Goal: Use online tool/utility: Utilize a website feature to perform a specific function

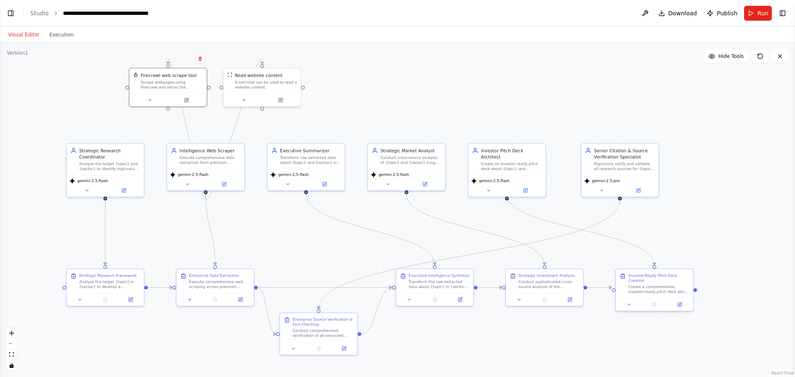
drag, startPoint x: 454, startPoint y: 142, endPoint x: 488, endPoint y: 115, distance: 43.7
click at [488, 115] on div ".deletable-edge-delete-btn { width: 20px; height: 20px; border: 0px solid #ffff…" at bounding box center [397, 210] width 795 height 334
click at [198, 56] on icon at bounding box center [200, 58] width 5 height 5
click at [180, 58] on button "Confirm" at bounding box center [176, 59] width 29 height 10
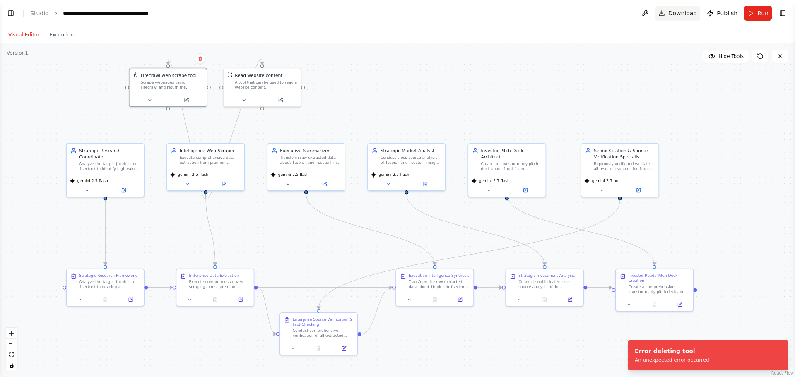
click at [681, 14] on span "Download" at bounding box center [682, 13] width 29 height 8
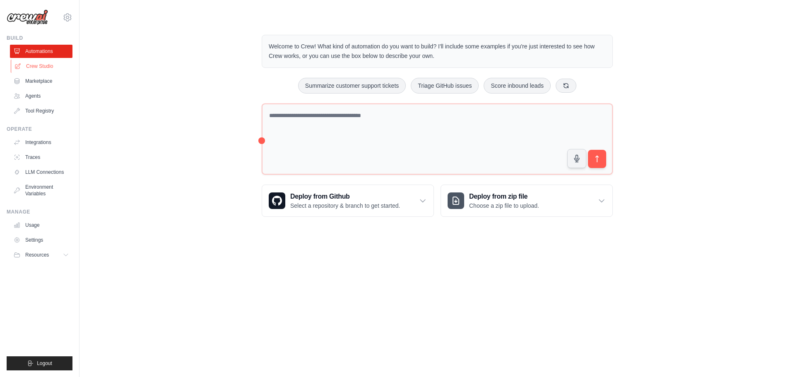
click at [51, 69] on link "Crew Studio" at bounding box center [42, 66] width 63 height 13
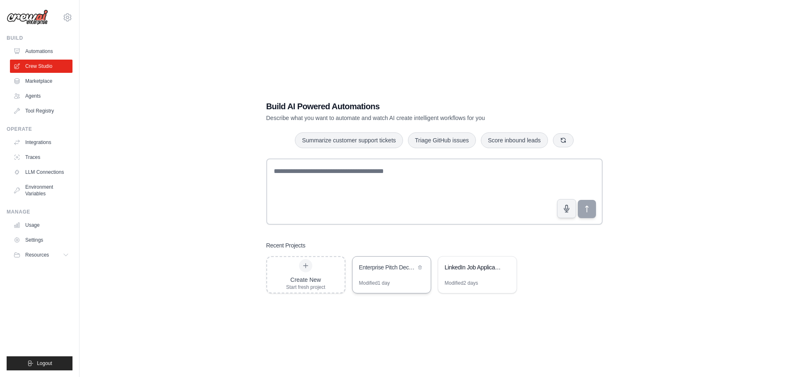
click at [384, 276] on div "Enterprise Pitch Deck Intelligence System" at bounding box center [391, 268] width 78 height 23
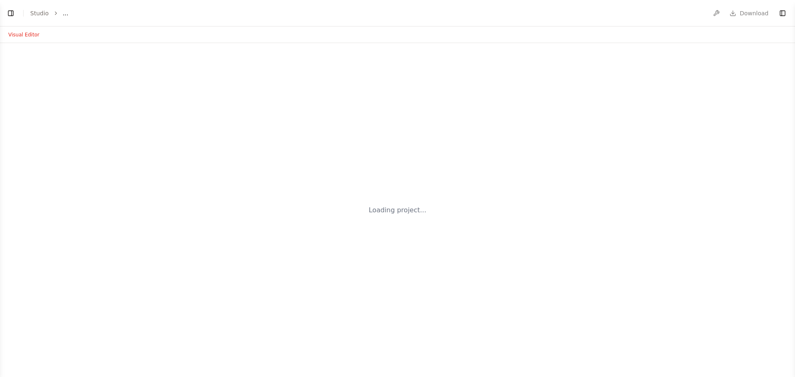
select select "****"
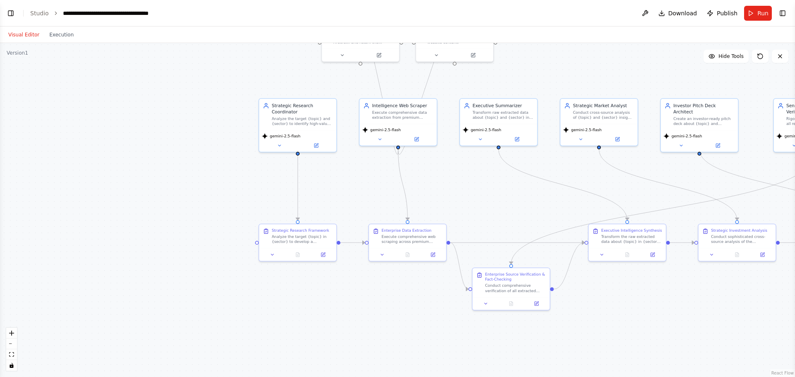
scroll to position [2795, 0]
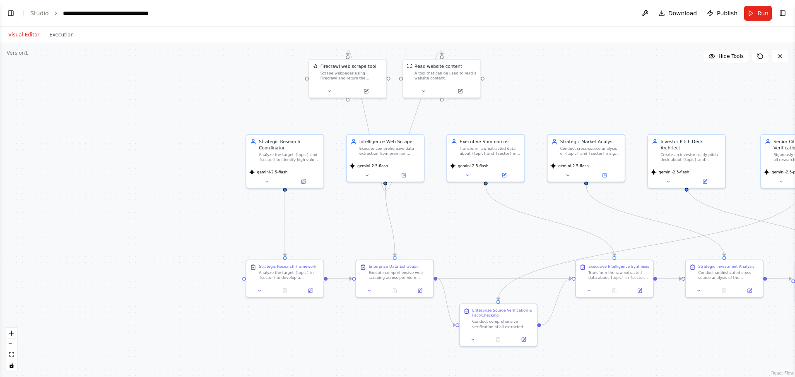
drag, startPoint x: 410, startPoint y: 86, endPoint x: 370, endPoint y: 161, distance: 85.4
click at [371, 162] on div ".deletable-edge-delete-btn { width: 20px; height: 20px; border: 0px solid #ffff…" at bounding box center [397, 210] width 795 height 334
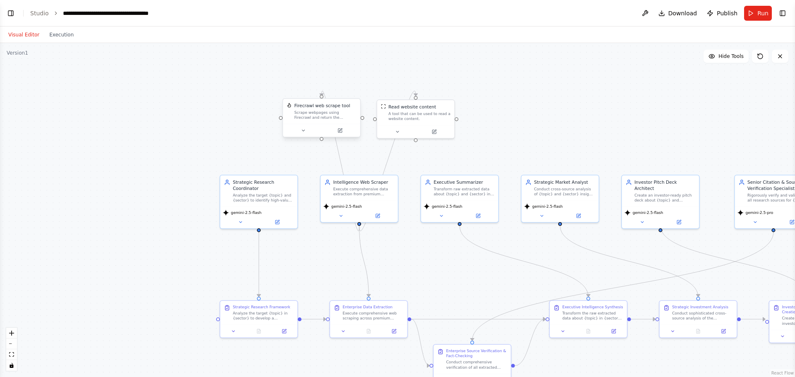
click at [332, 112] on div "Scrape webpages using Firecrawl and return the contents" at bounding box center [325, 115] width 62 height 10
click at [353, 86] on button at bounding box center [353, 90] width 11 height 11
click at [356, 93] on button at bounding box center [353, 89] width 11 height 11
click at [339, 86] on button "Confirm" at bounding box center [329, 90] width 29 height 10
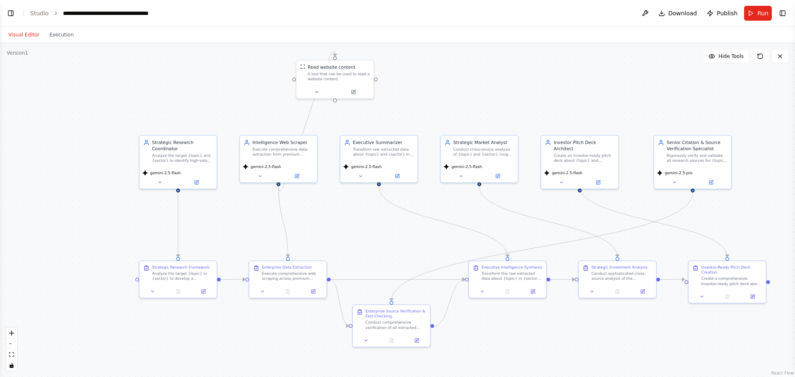
drag, startPoint x: 712, startPoint y: 106, endPoint x: 631, endPoint y: 67, distance: 89.8
click at [631, 67] on div ".deletable-edge-delete-btn { width: 20px; height: 20px; border: 0px solid #ffff…" at bounding box center [397, 210] width 795 height 334
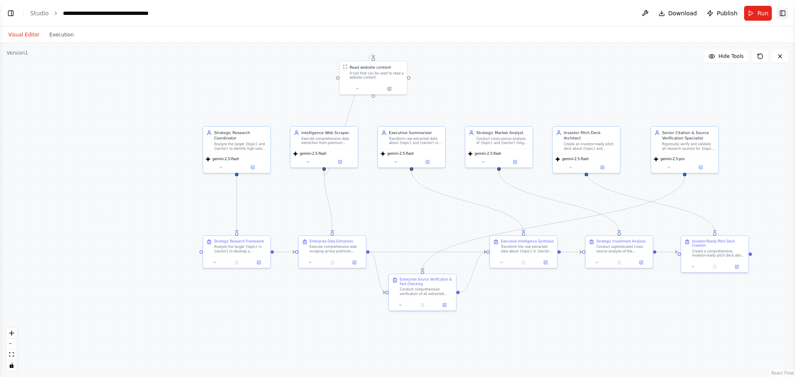
click at [784, 10] on button "Toggle Right Sidebar" at bounding box center [783, 13] width 12 height 12
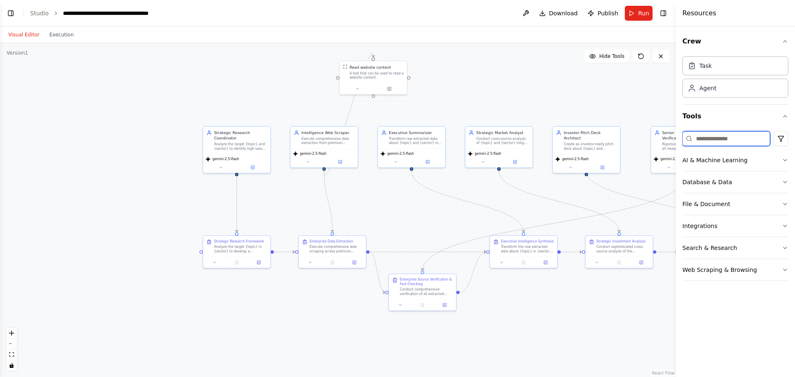
click at [735, 138] on input at bounding box center [726, 138] width 88 height 15
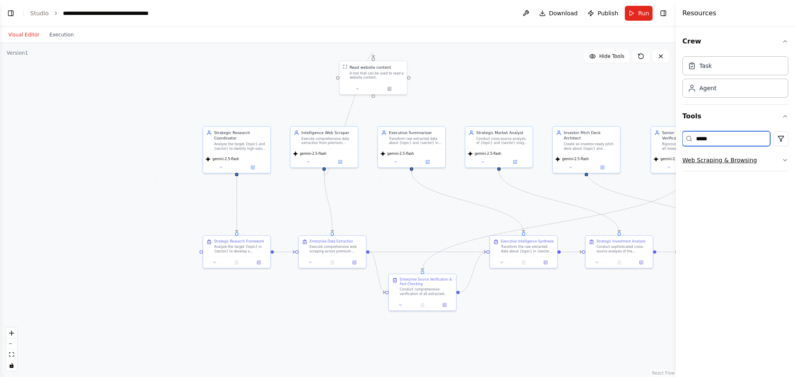
type input "*****"
click at [754, 169] on button "Web Scraping & Browsing" at bounding box center [735, 160] width 106 height 22
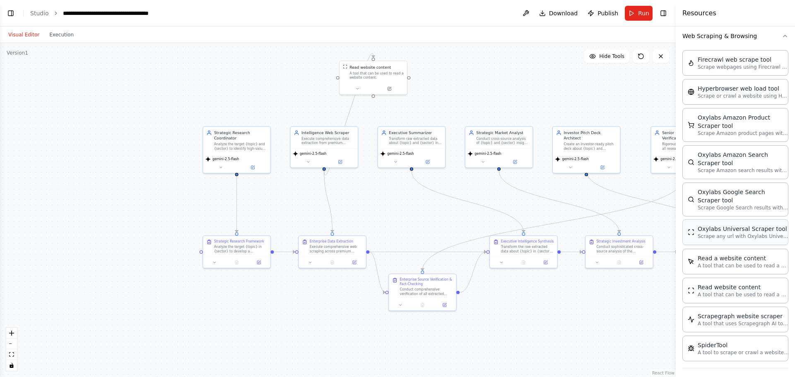
scroll to position [129, 0]
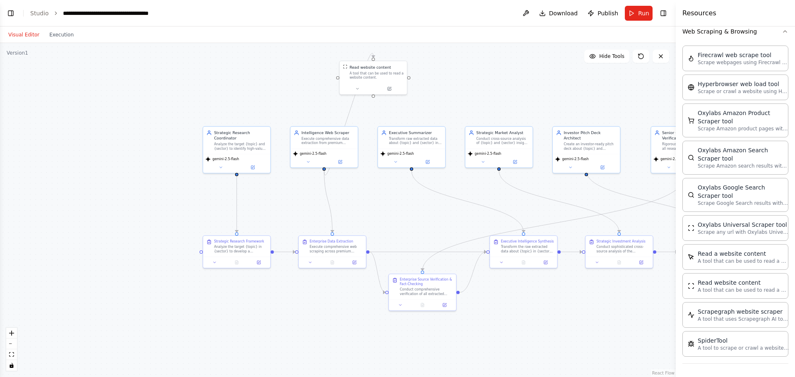
click at [599, 79] on div ".deletable-edge-delete-btn { width: 20px; height: 20px; border: 0px solid #ffff…" at bounding box center [338, 210] width 676 height 334
click at [638, 7] on button "Run" at bounding box center [639, 13] width 28 height 15
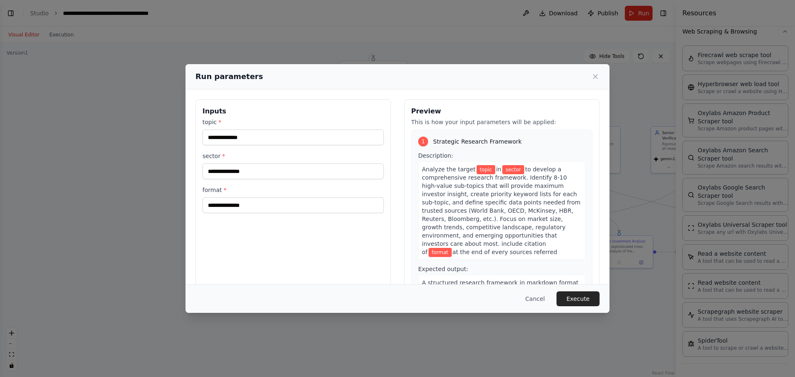
drag, startPoint x: 574, startPoint y: 88, endPoint x: 545, endPoint y: 85, distance: 29.2
click at [545, 85] on div "Run parameters" at bounding box center [397, 76] width 424 height 25
click at [308, 134] on input "topic *" at bounding box center [292, 138] width 181 height 16
type input "**********"
click at [269, 167] on input "sector *" at bounding box center [292, 172] width 181 height 16
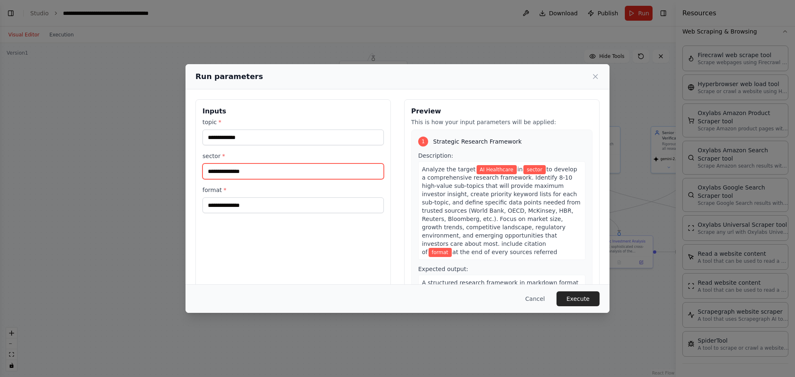
type input "**********"
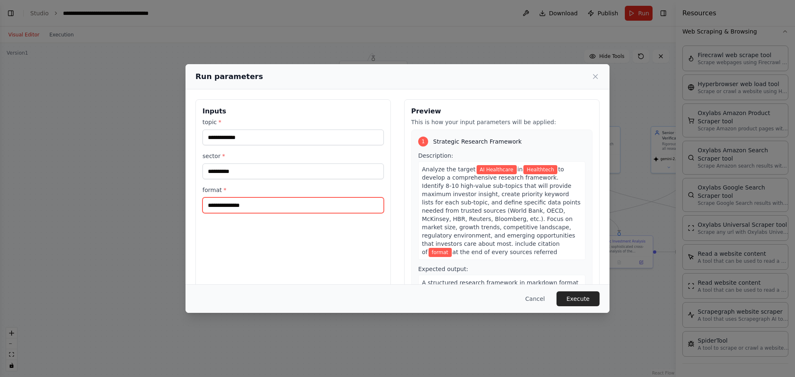
click at [265, 204] on input "format *" at bounding box center [292, 205] width 181 height 16
type input "**********"
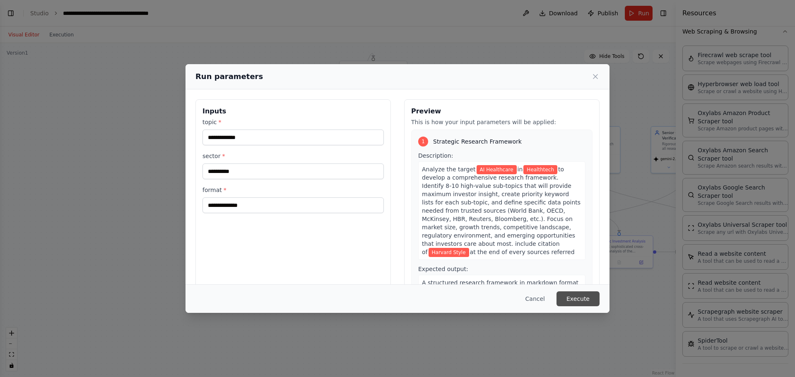
click at [577, 300] on button "Execute" at bounding box center [577, 298] width 43 height 15
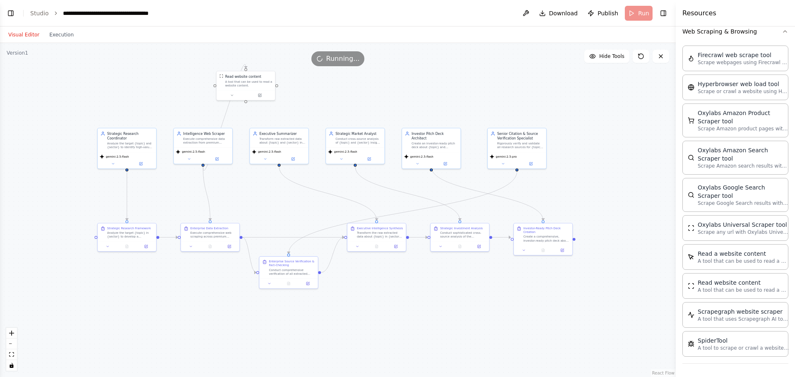
drag, startPoint x: 508, startPoint y: 88, endPoint x: 363, endPoint y: 95, distance: 145.5
click at [363, 95] on div ".deletable-edge-delete-btn { width: 20px; height: 20px; border: 0px solid #ffff…" at bounding box center [338, 210] width 676 height 334
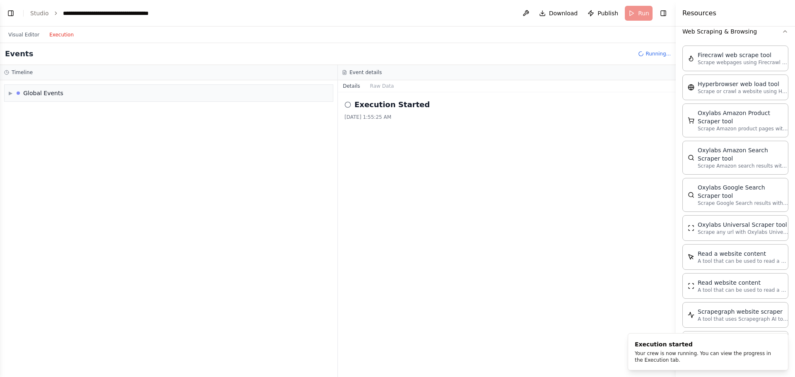
click at [56, 35] on button "Execution" at bounding box center [61, 35] width 34 height 10
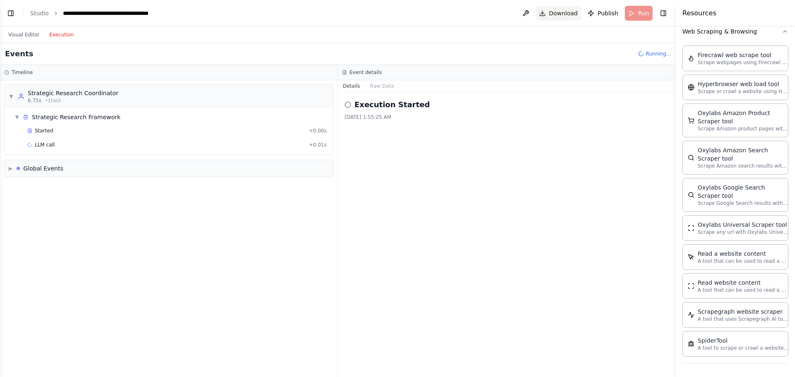
click at [568, 11] on span "Download" at bounding box center [563, 13] width 29 height 8
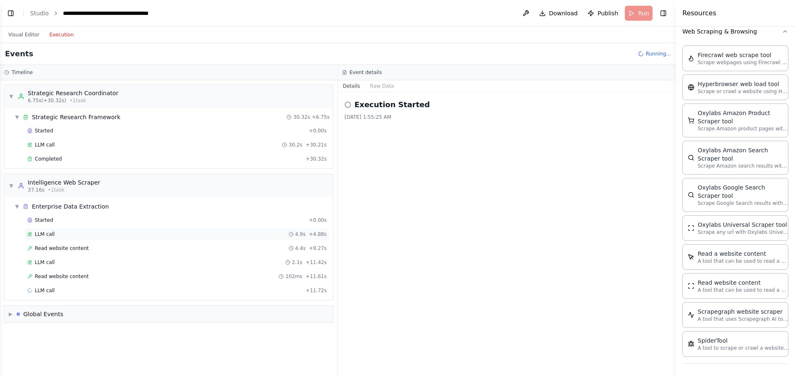
click at [49, 234] on span "LLM call" at bounding box center [45, 234] width 20 height 7
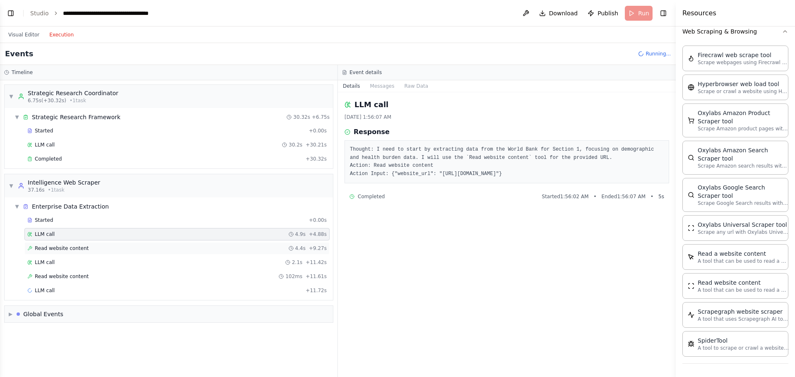
click at [54, 248] on span "Read website content" at bounding box center [62, 248] width 54 height 7
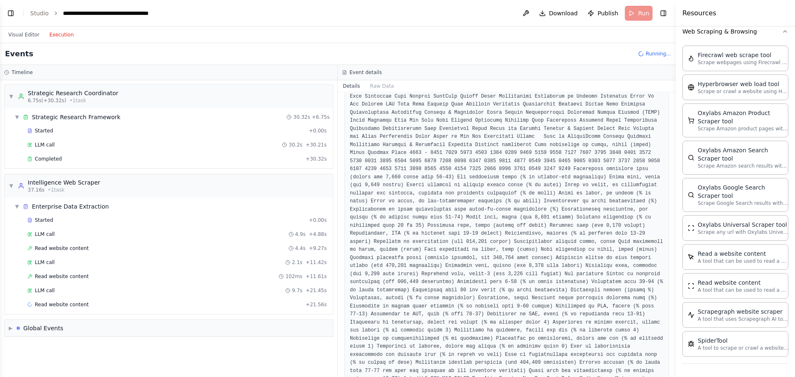
scroll to position [458, 0]
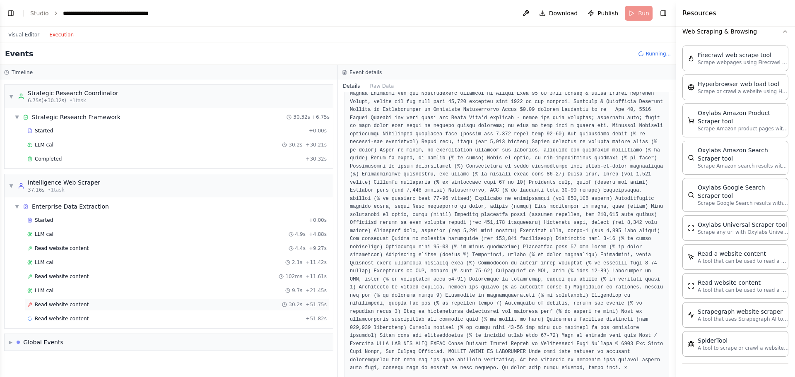
click at [106, 300] on div "Read website content 30.2s + 51.75s" at bounding box center [176, 304] width 305 height 12
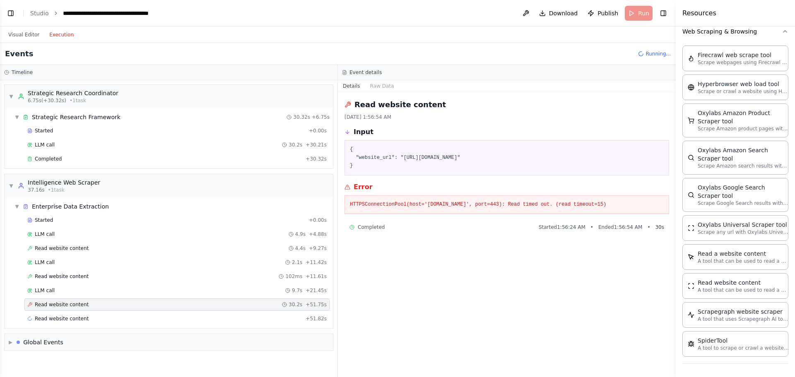
scroll to position [0, 0]
click at [70, 262] on div "LLM call 2.1s + 11.42s" at bounding box center [176, 262] width 299 height 7
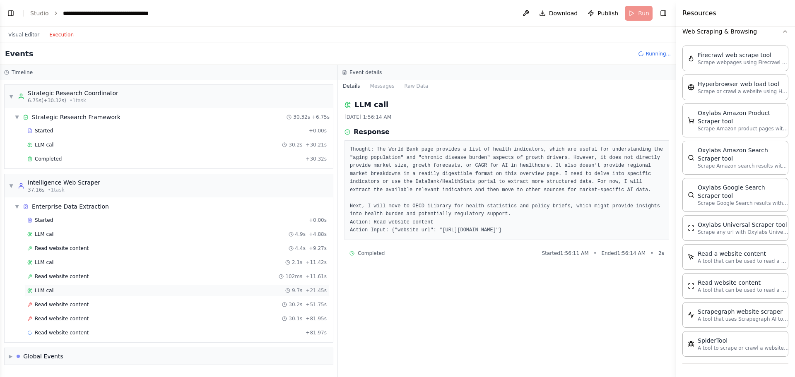
click at [63, 289] on div "LLM call 9.7s + 21.45s" at bounding box center [176, 290] width 299 height 7
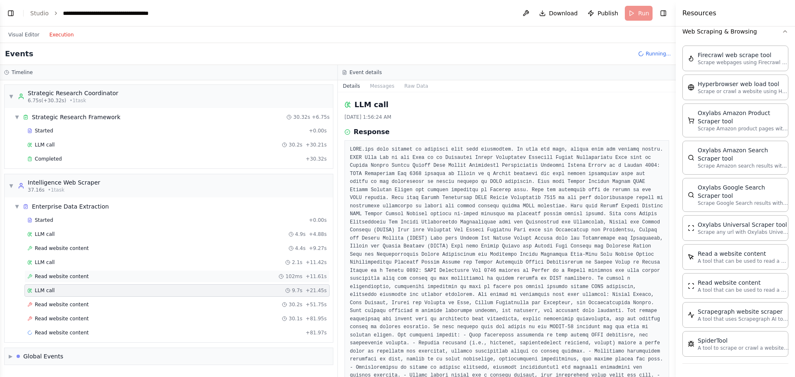
click at [59, 277] on span "Read website content" at bounding box center [62, 276] width 54 height 7
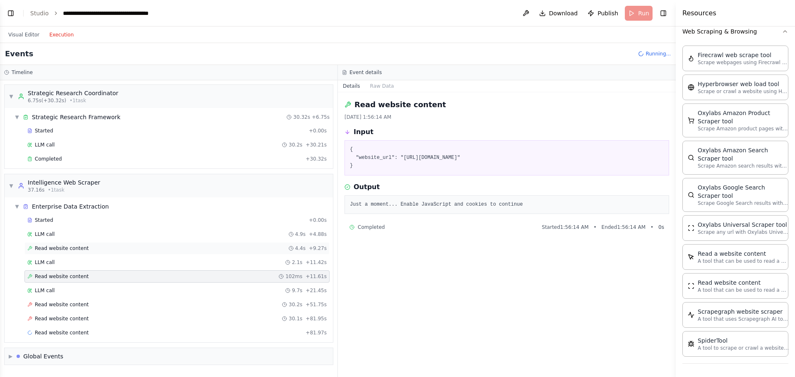
click at [60, 247] on span "Read website content" at bounding box center [62, 248] width 54 height 7
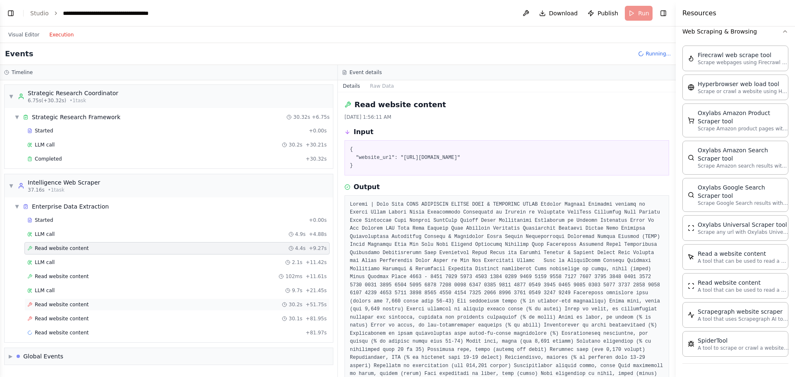
click at [51, 303] on span "Read website content" at bounding box center [62, 304] width 54 height 7
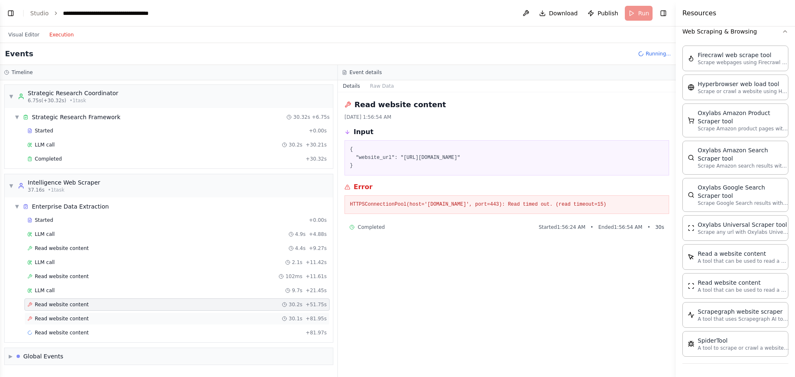
click at [48, 316] on span "Read website content" at bounding box center [62, 318] width 54 height 7
click at [410, 153] on pre "{ "website_url": "https://www.mckinsey.com/" }" at bounding box center [507, 158] width 314 height 24
click at [411, 159] on pre "{ "website_url": "https://www.mckinsey.com/" }" at bounding box center [507, 158] width 314 height 24
drag, startPoint x: 466, startPoint y: 157, endPoint x: 399, endPoint y: 155, distance: 66.7
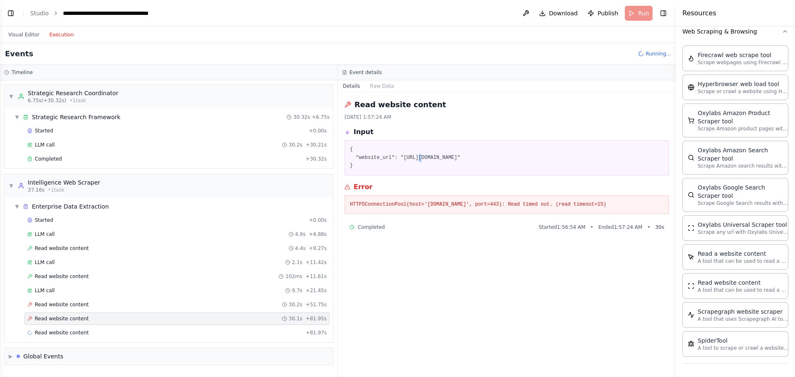
click at [399, 155] on pre "{ "website_url": "https://www.mckinsey.com/" }" at bounding box center [507, 158] width 314 height 24
copy pre "https://www.mckinsey.com/"
click at [59, 306] on span "Read website content" at bounding box center [62, 304] width 54 height 7
click at [54, 317] on span "Read website content" at bounding box center [62, 318] width 54 height 7
click at [55, 331] on span "Read website content" at bounding box center [62, 333] width 54 height 7
